Goal: Task Accomplishment & Management: Manage account settings

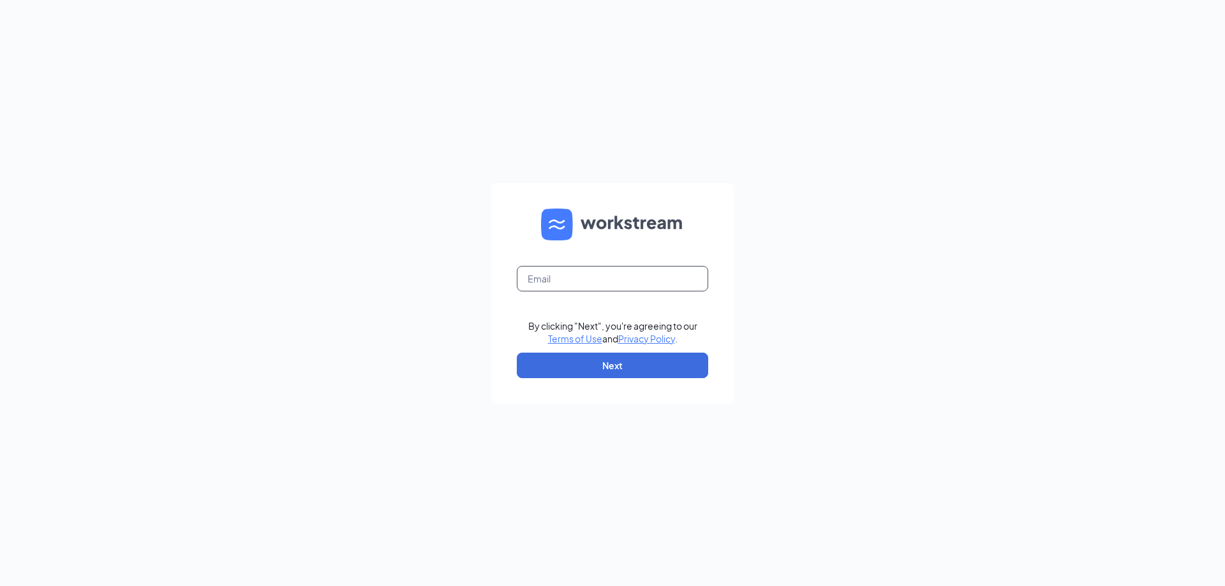
drag, startPoint x: 615, startPoint y: 262, endPoint x: 614, endPoint y: 270, distance: 7.7
click at [614, 265] on form "By clicking "Next", you're agreeing to our Terms of Use and Privacy Policy . Ne…" at bounding box center [612, 293] width 242 height 221
drag, startPoint x: 614, startPoint y: 270, endPoint x: 618, endPoint y: 286, distance: 16.9
click at [614, 270] on input "text" at bounding box center [612, 279] width 191 height 26
type input "studiomanager0933@orangetheoryfitness.com"
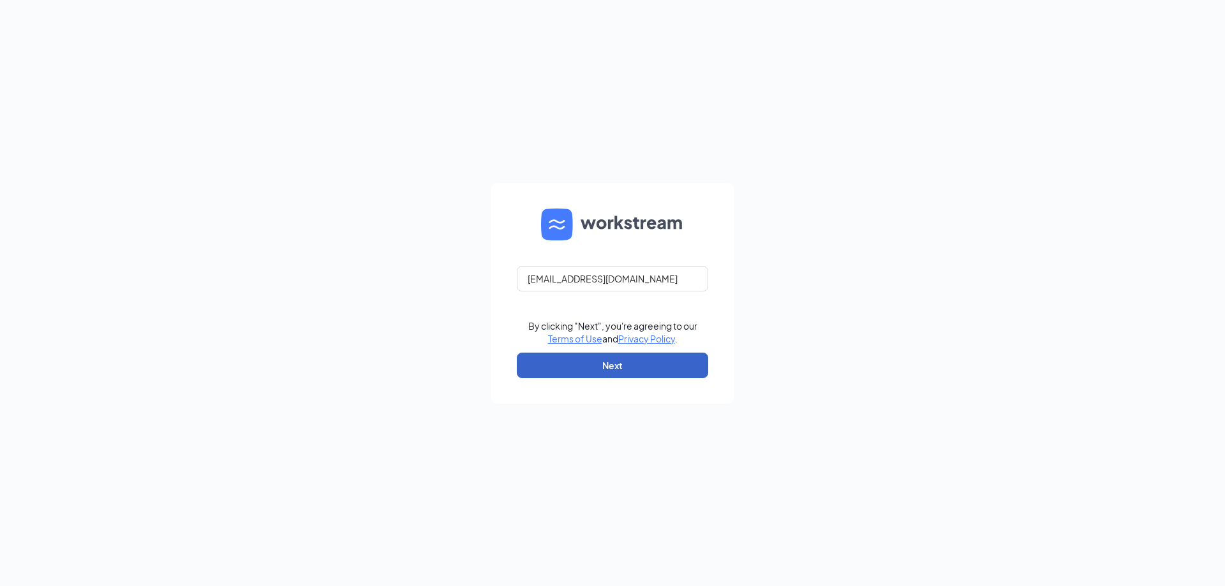
click at [571, 360] on button "Next" at bounding box center [612, 366] width 191 height 26
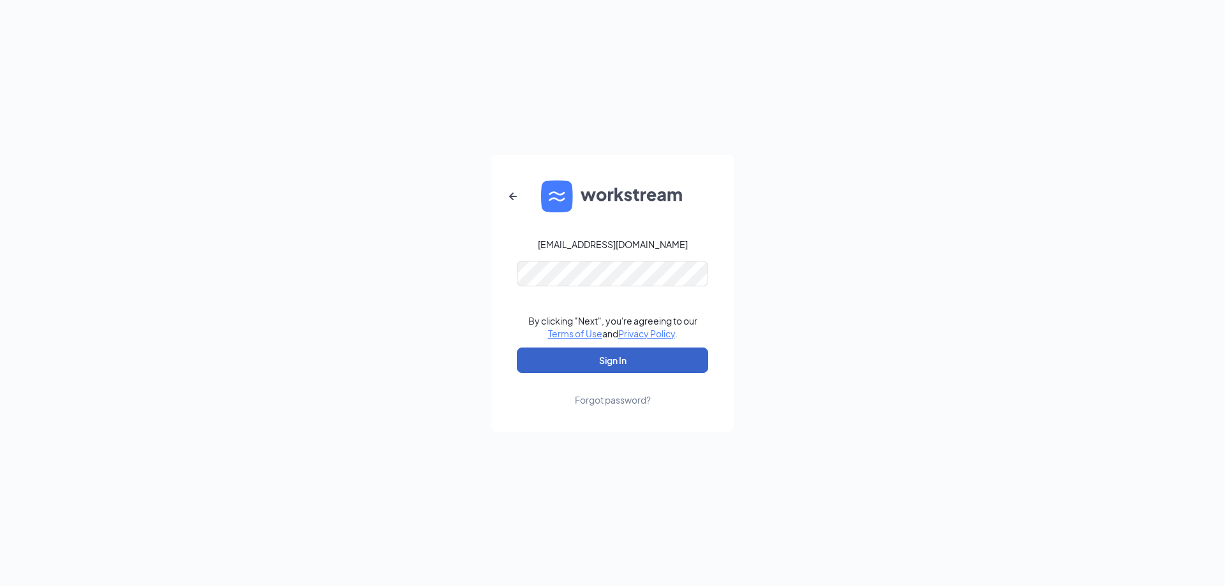
click at [585, 366] on button "Sign In" at bounding box center [612, 361] width 191 height 26
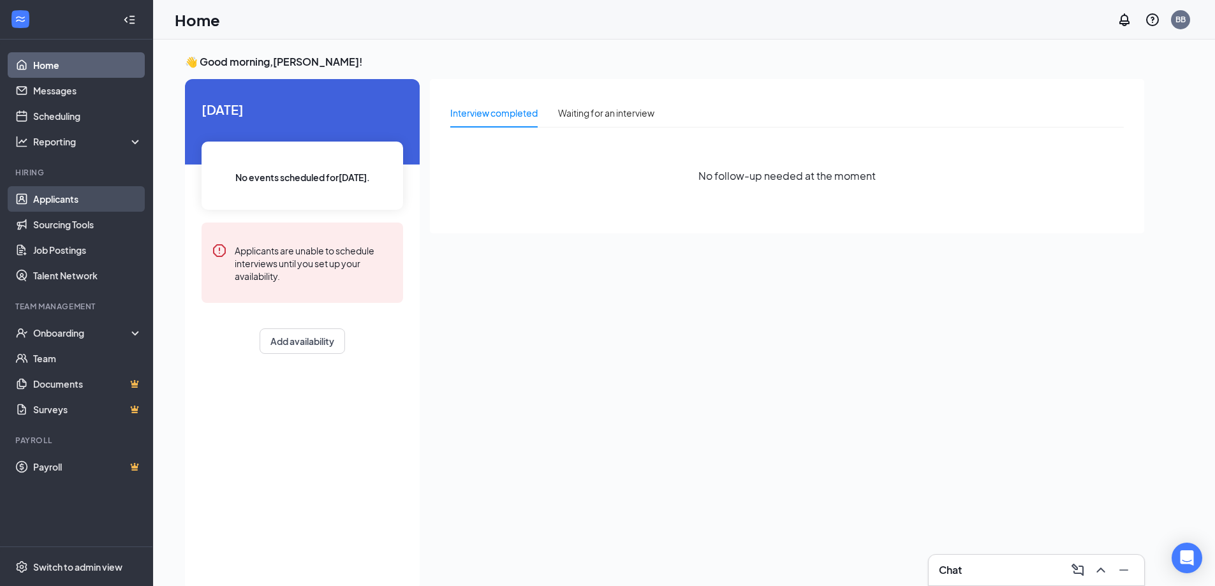
click at [97, 200] on link "Applicants" at bounding box center [87, 199] width 109 height 26
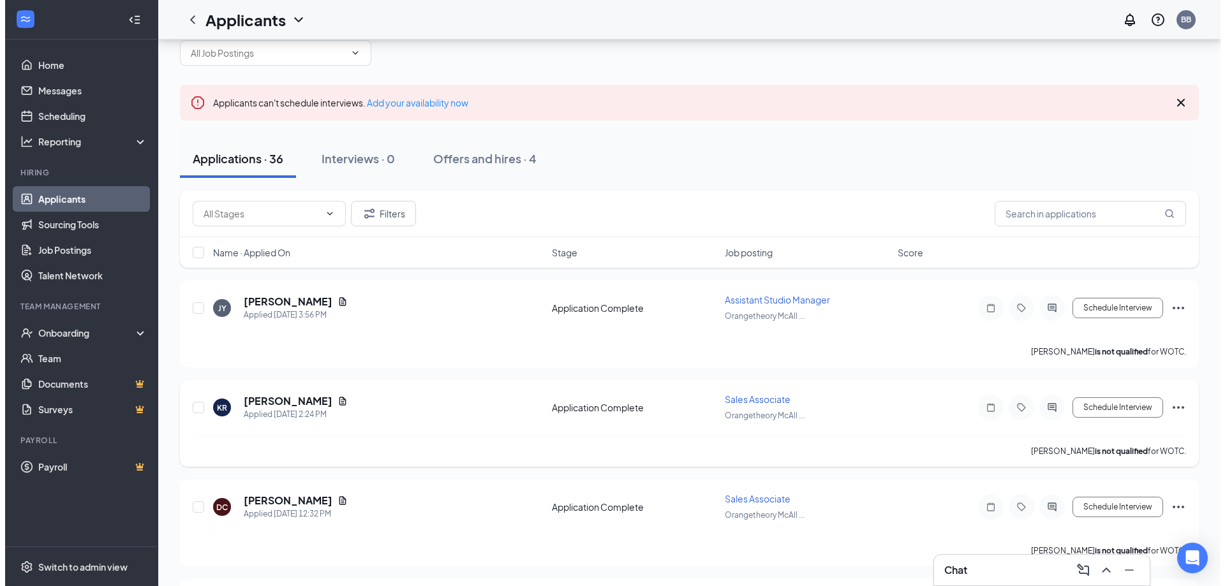
scroll to position [43, 0]
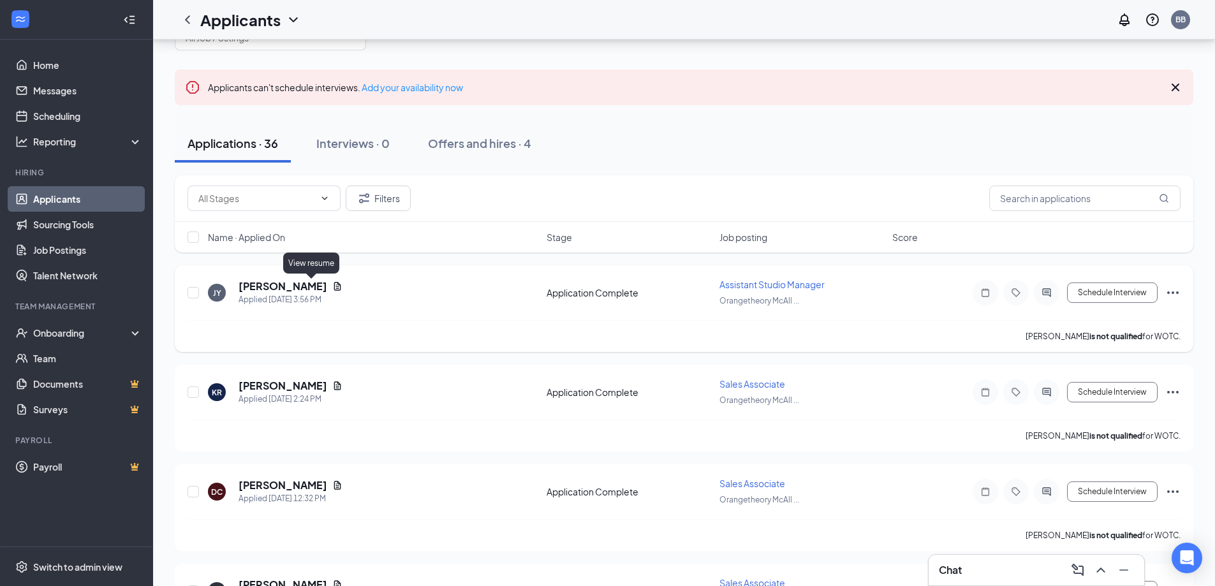
click at [332, 282] on icon "Document" at bounding box center [337, 286] width 10 height 10
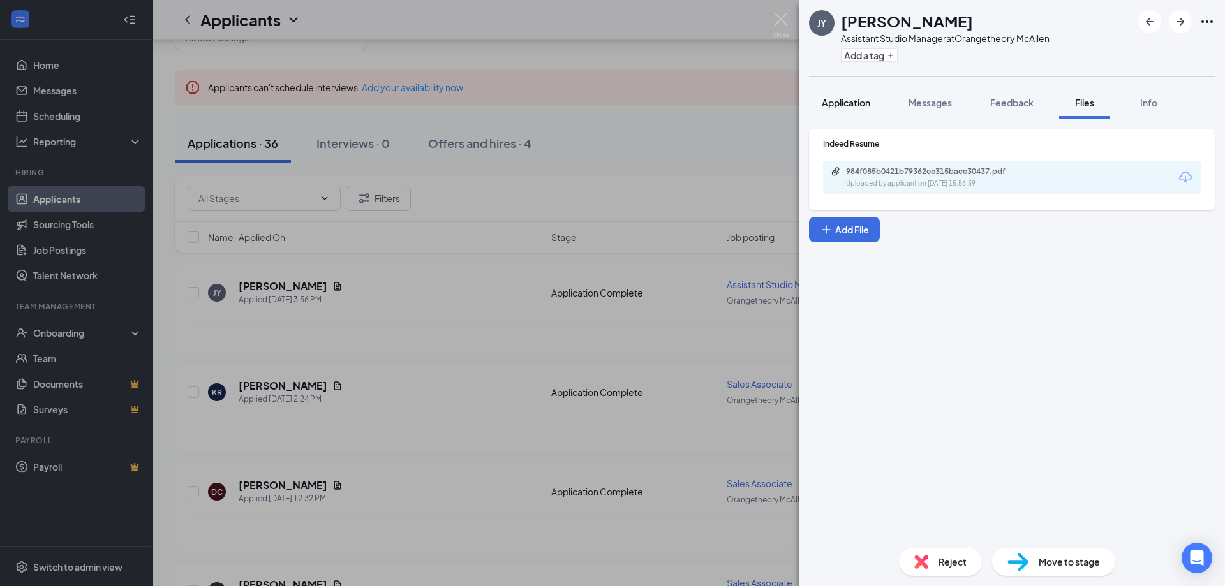
click at [856, 102] on span "Application" at bounding box center [846, 102] width 48 height 11
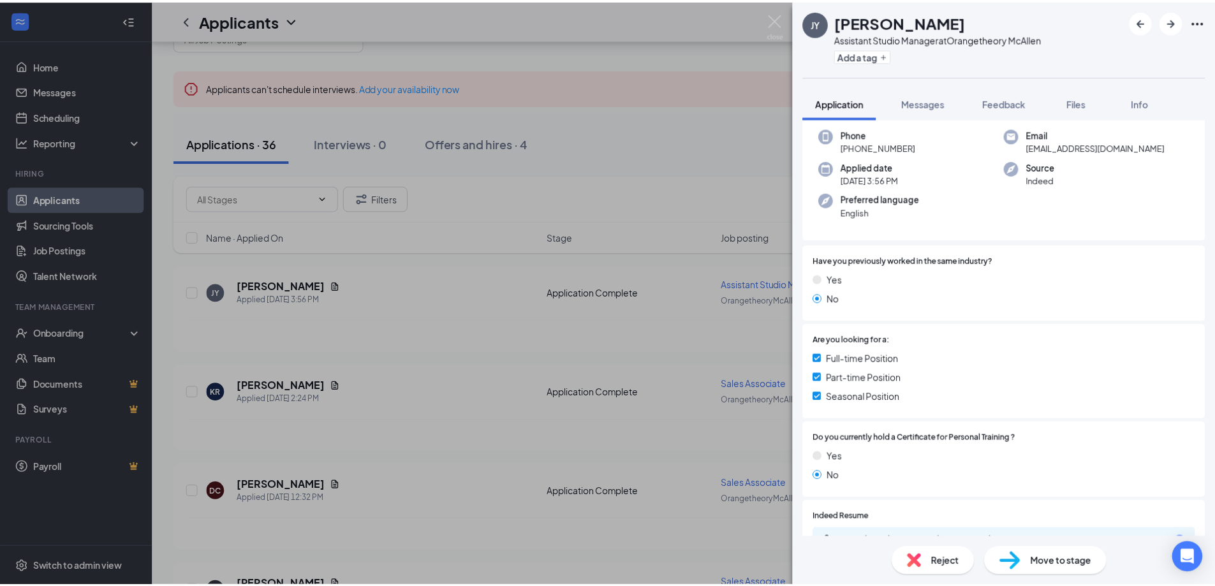
scroll to position [170, 0]
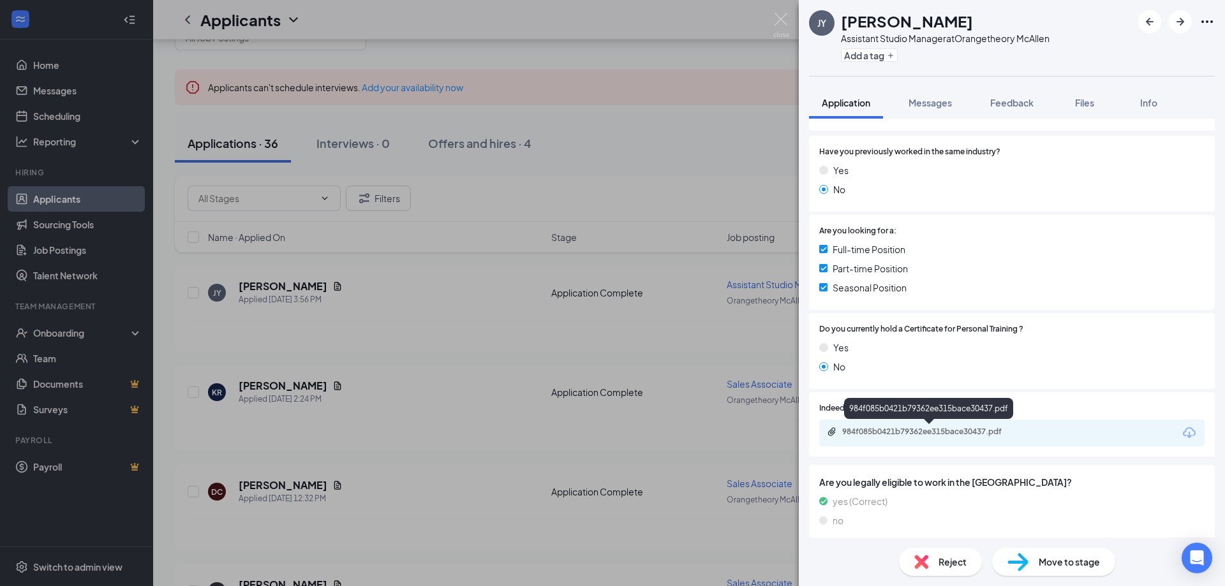
click at [949, 430] on div "984f085b0421b79362ee315bace30437.pdf" at bounding box center [931, 432] width 179 height 10
click at [650, 412] on div "[PERSON_NAME] Assistant Studio Manager at Orangetheory McAllen Add a tag Applic…" at bounding box center [612, 293] width 1225 height 586
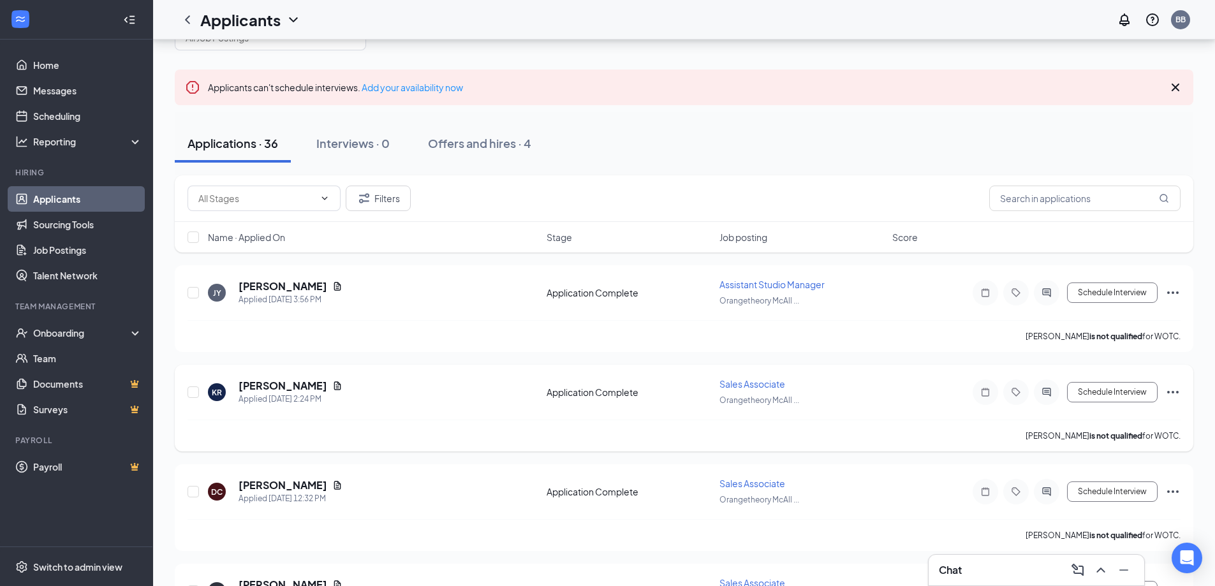
click at [411, 436] on div "[PERSON_NAME] is not qualified for WOTC." at bounding box center [684, 436] width 993 height 32
click at [339, 385] on icon "Document" at bounding box center [337, 386] width 10 height 10
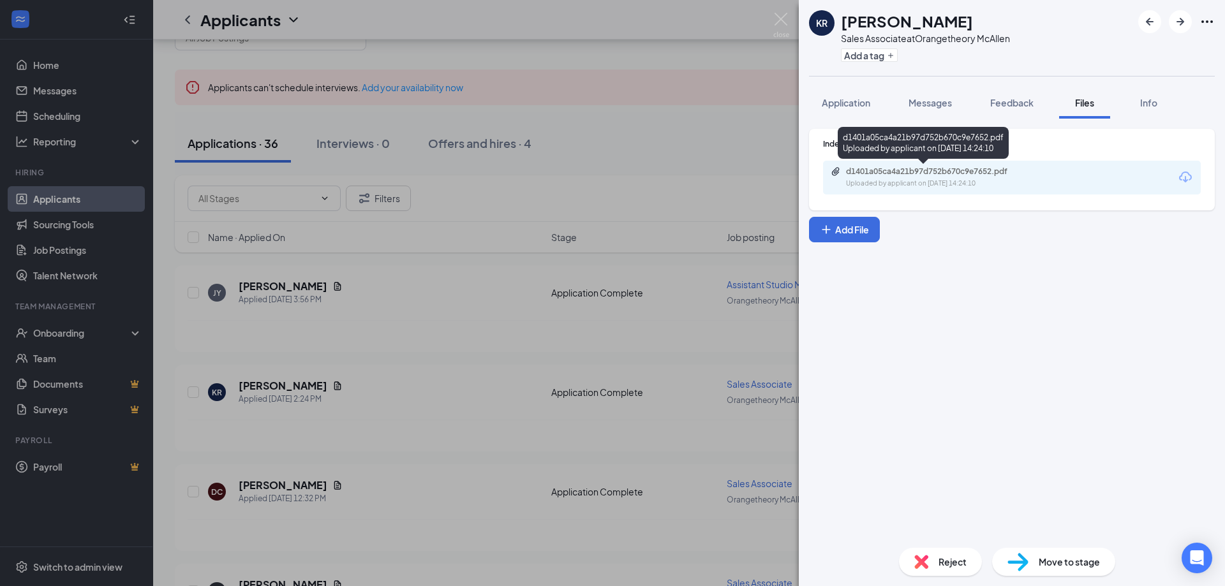
click at [984, 170] on div "d1401a05ca4a21b97d752b670c9e7652.pdf" at bounding box center [935, 172] width 179 height 10
click at [552, 262] on div "KR [PERSON_NAME] Sales Associate at Orangetheory McAllen Add a tag Application …" at bounding box center [612, 293] width 1225 height 586
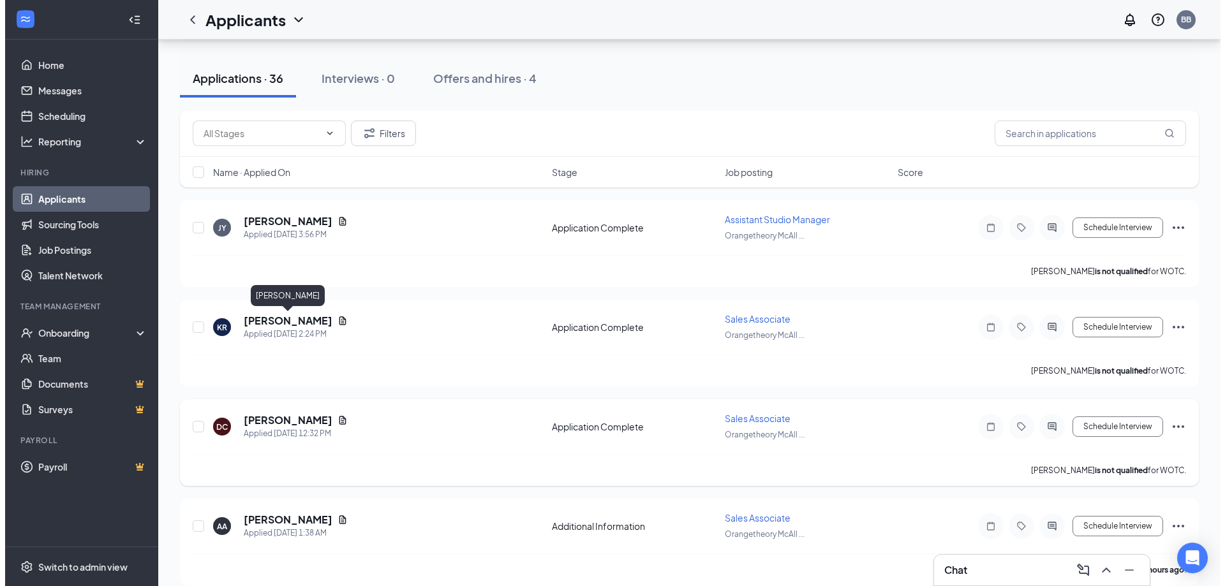
scroll to position [128, 0]
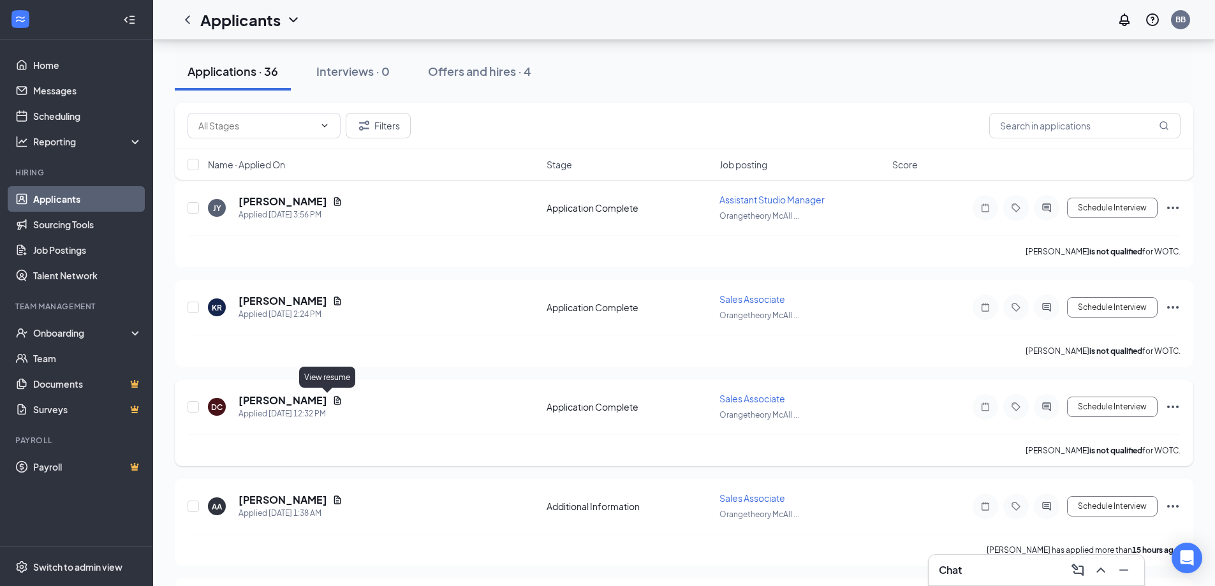
click at [332, 397] on icon "Document" at bounding box center [337, 401] width 10 height 10
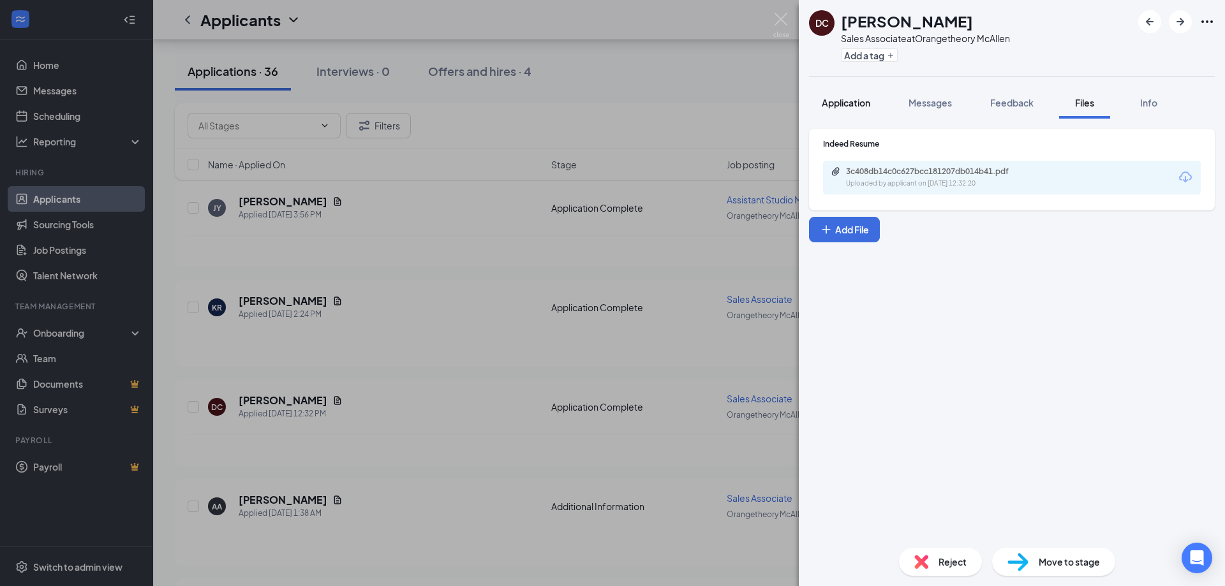
click at [843, 109] on button "Application" at bounding box center [846, 103] width 74 height 32
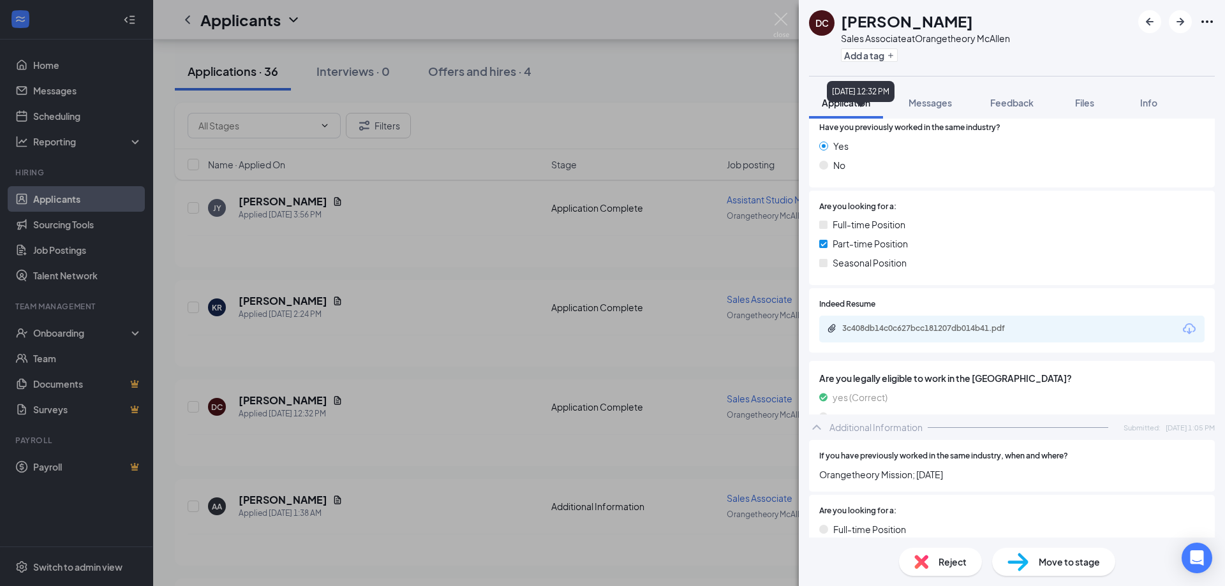
scroll to position [212, 0]
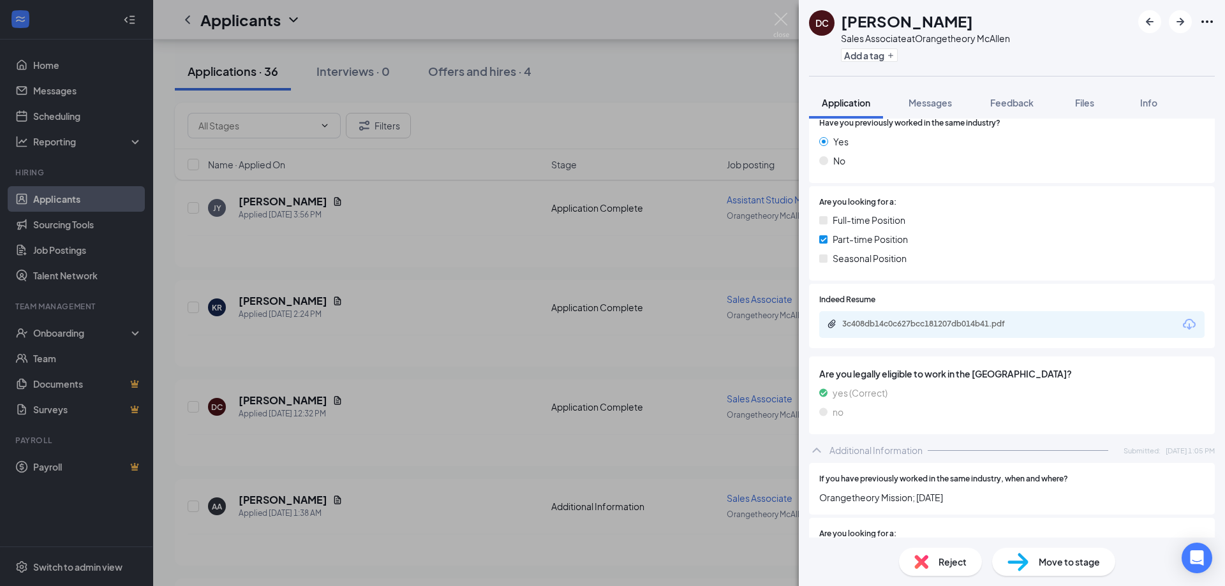
click at [939, 216] on div "Full-time Position Part-time Position Seasonal Position" at bounding box center [1011, 241] width 385 height 57
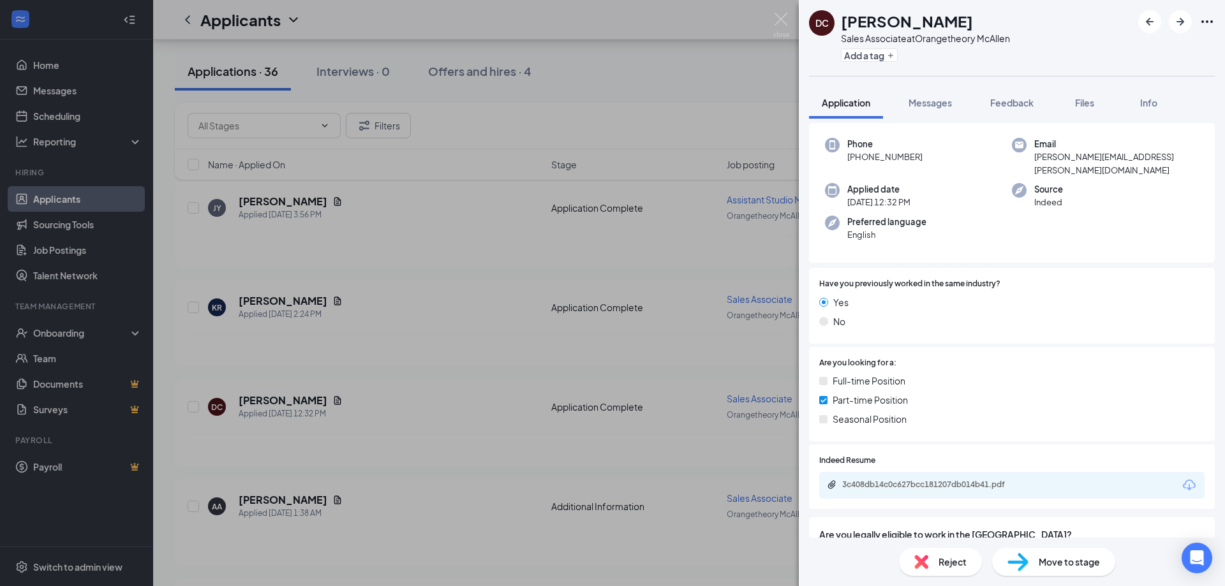
scroll to position [132, 0]
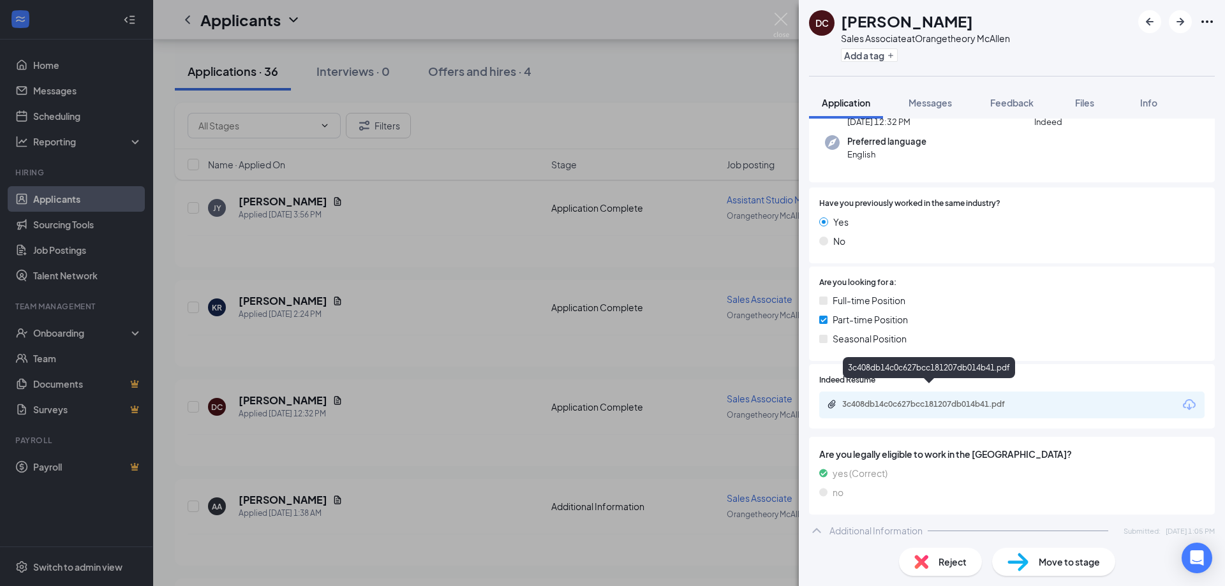
click at [913, 399] on div "3c408db14c0c627bcc181207db014b41.pdf" at bounding box center [930, 405] width 207 height 12
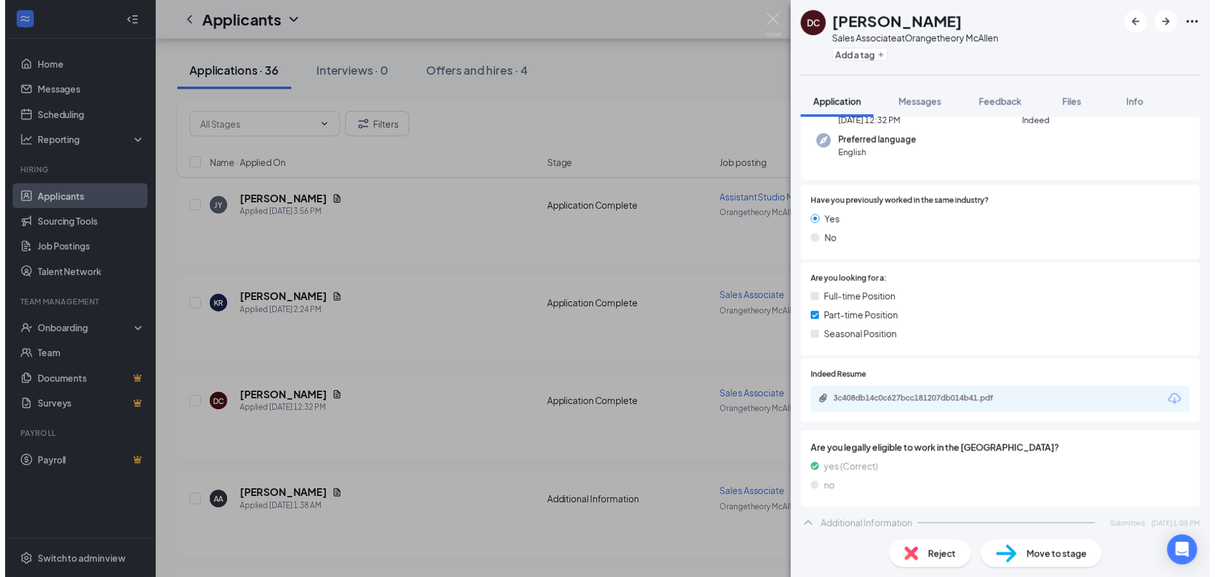
scroll to position [0, 0]
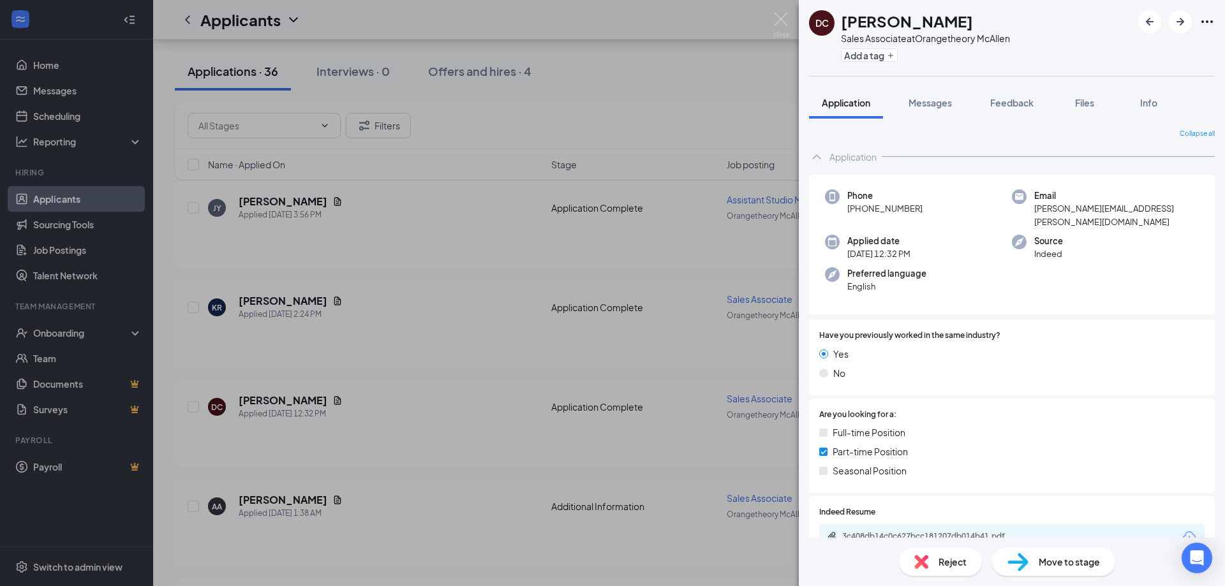
drag, startPoint x: 644, startPoint y: 137, endPoint x: 576, endPoint y: 174, distance: 77.6
click at [645, 139] on div "DC [PERSON_NAME] Sales Associate at Orangetheory McAllen Add a tag Application …" at bounding box center [612, 293] width 1225 height 586
